Goal: Information Seeking & Learning: Understand process/instructions

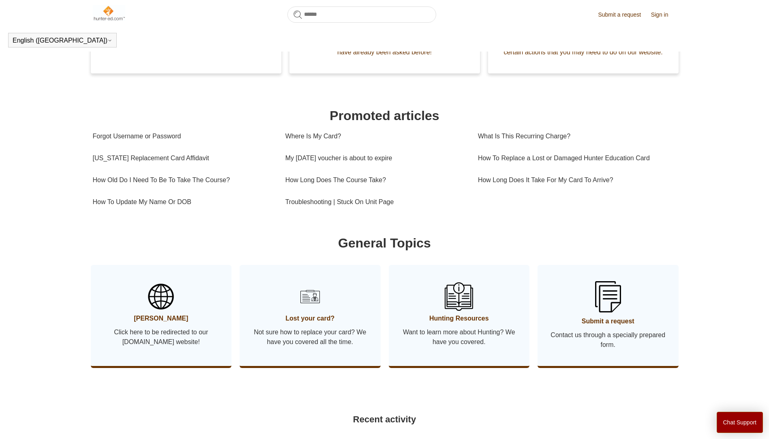
scroll to position [261, 0]
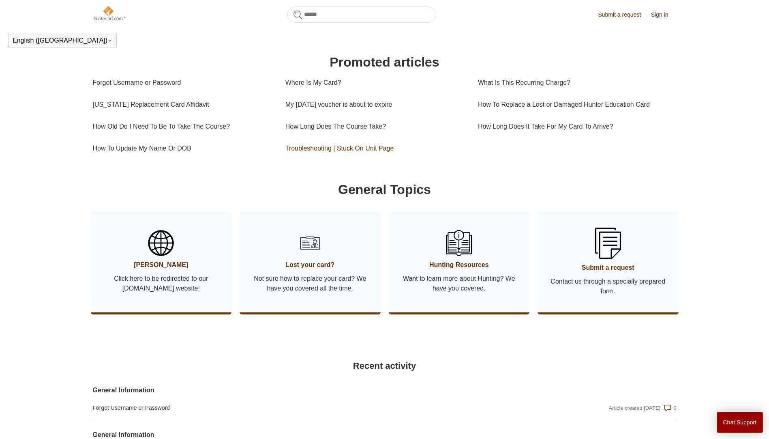
click at [305, 159] on link "Troubleshooting | Stuck On Unit Page" at bounding box center [375, 148] width 180 height 22
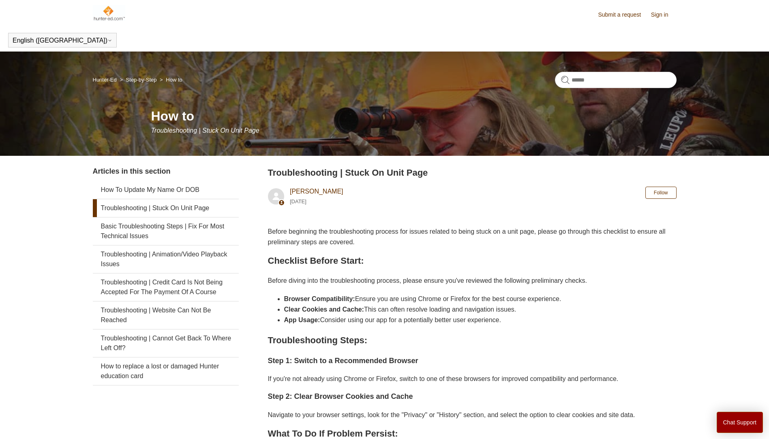
click at [541, 184] on header "Troubleshooting | Stuck On Unit Page [PERSON_NAME] [DATE] Follow Not yet follow…" at bounding box center [472, 188] width 409 height 44
click at [714, 21] on div "Submit a request Sign in English (US) Español Français" at bounding box center [384, 25] width 769 height 51
click at [727, 21] on div "Submit a request Sign in English (US) Español Français" at bounding box center [384, 25] width 769 height 51
click at [27, 176] on main "Hunter-Ed Step-by-Step How to How to Troubleshooting | Stuck On Unit Page Artic…" at bounding box center [384, 342] width 769 height 582
click at [465, 204] on header "Troubleshooting | Stuck On Unit Page Liem Nguyen 1 year ago Follow Not yet foll…" at bounding box center [472, 188] width 409 height 44
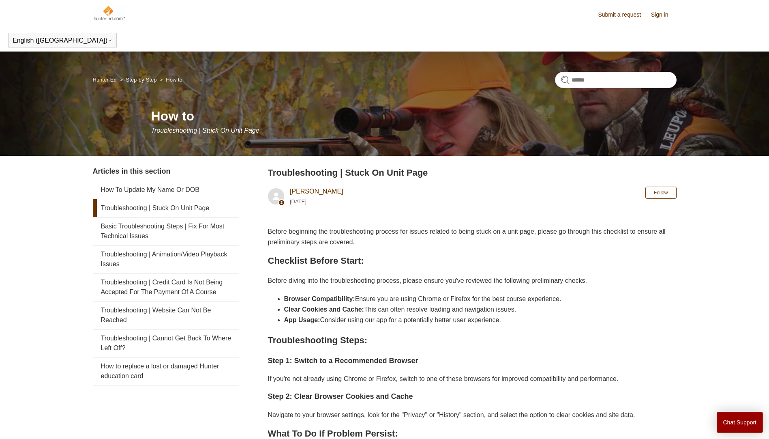
click at [500, 208] on header "Troubleshooting | Stuck On Unit Page Liem Nguyen 1 year ago Follow Not yet foll…" at bounding box center [472, 188] width 409 height 44
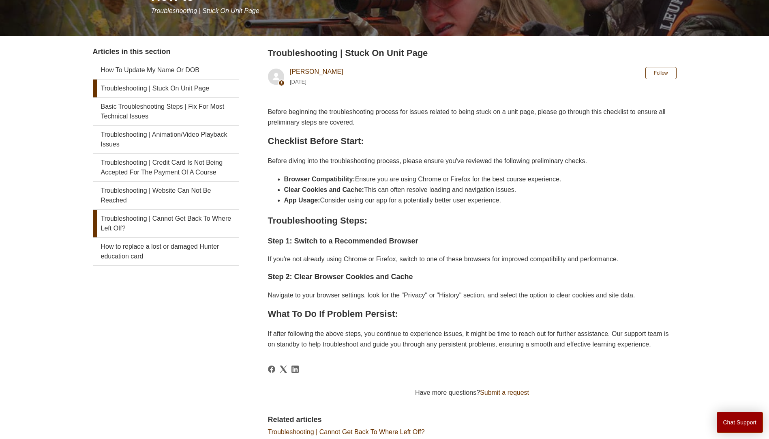
scroll to position [101, 0]
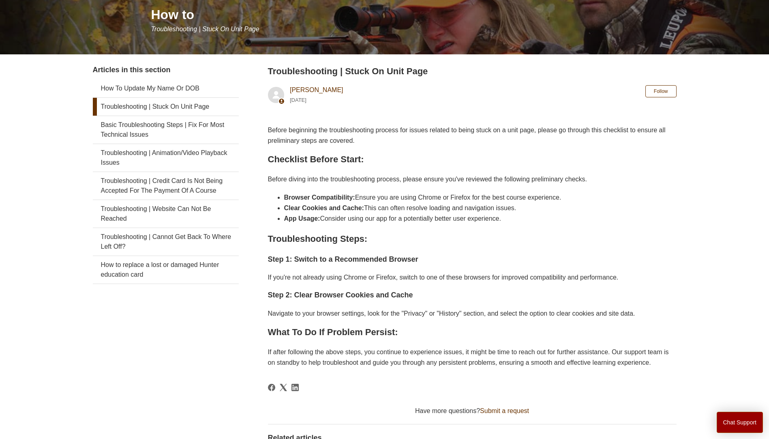
click at [65, 150] on main "Hunter-Ed Step-by-Step How to How to Troubleshooting | Stuck On Unit Page Artic…" at bounding box center [384, 241] width 769 height 582
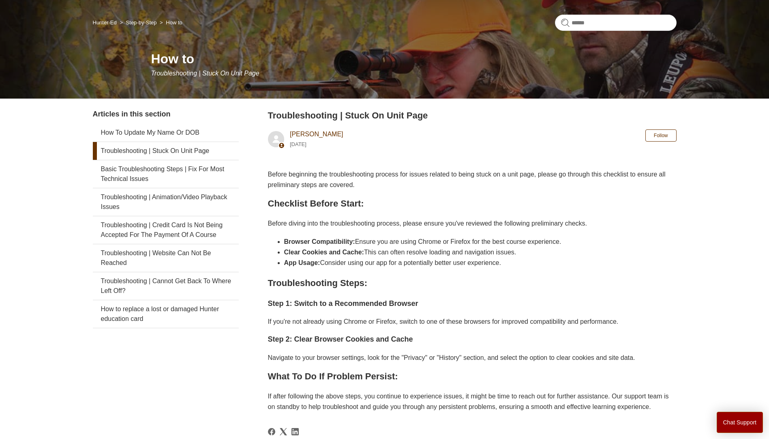
scroll to position [0, 0]
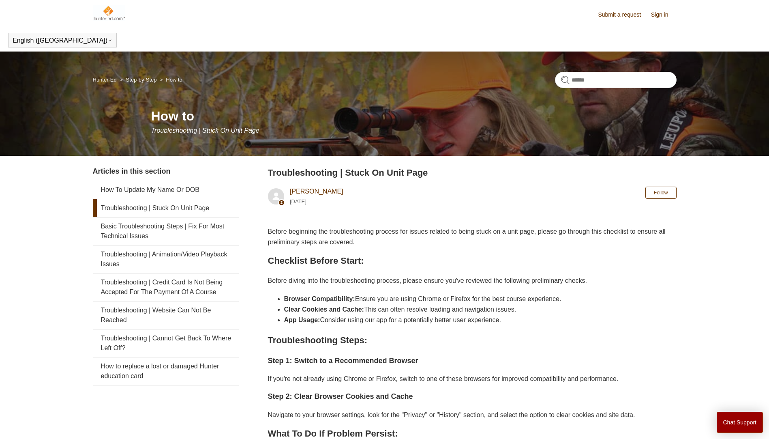
click at [34, 221] on main "Hunter-Ed Step-by-Step How to How to Troubleshooting | Stuck On Unit Page Artic…" at bounding box center [384, 342] width 769 height 582
